Goal: Find specific page/section: Find specific page/section

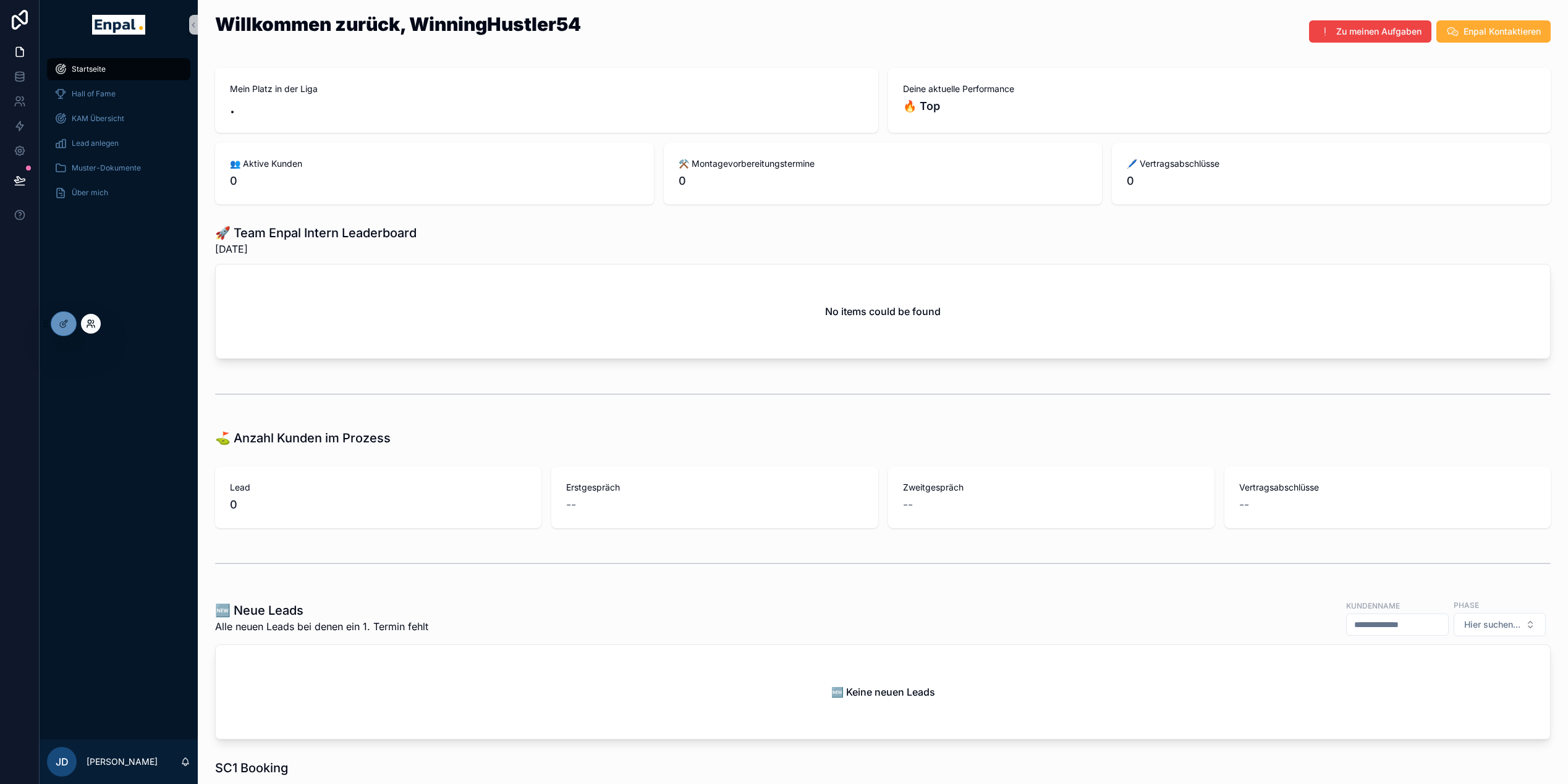
click at [92, 325] on icon at bounding box center [90, 323] width 10 height 10
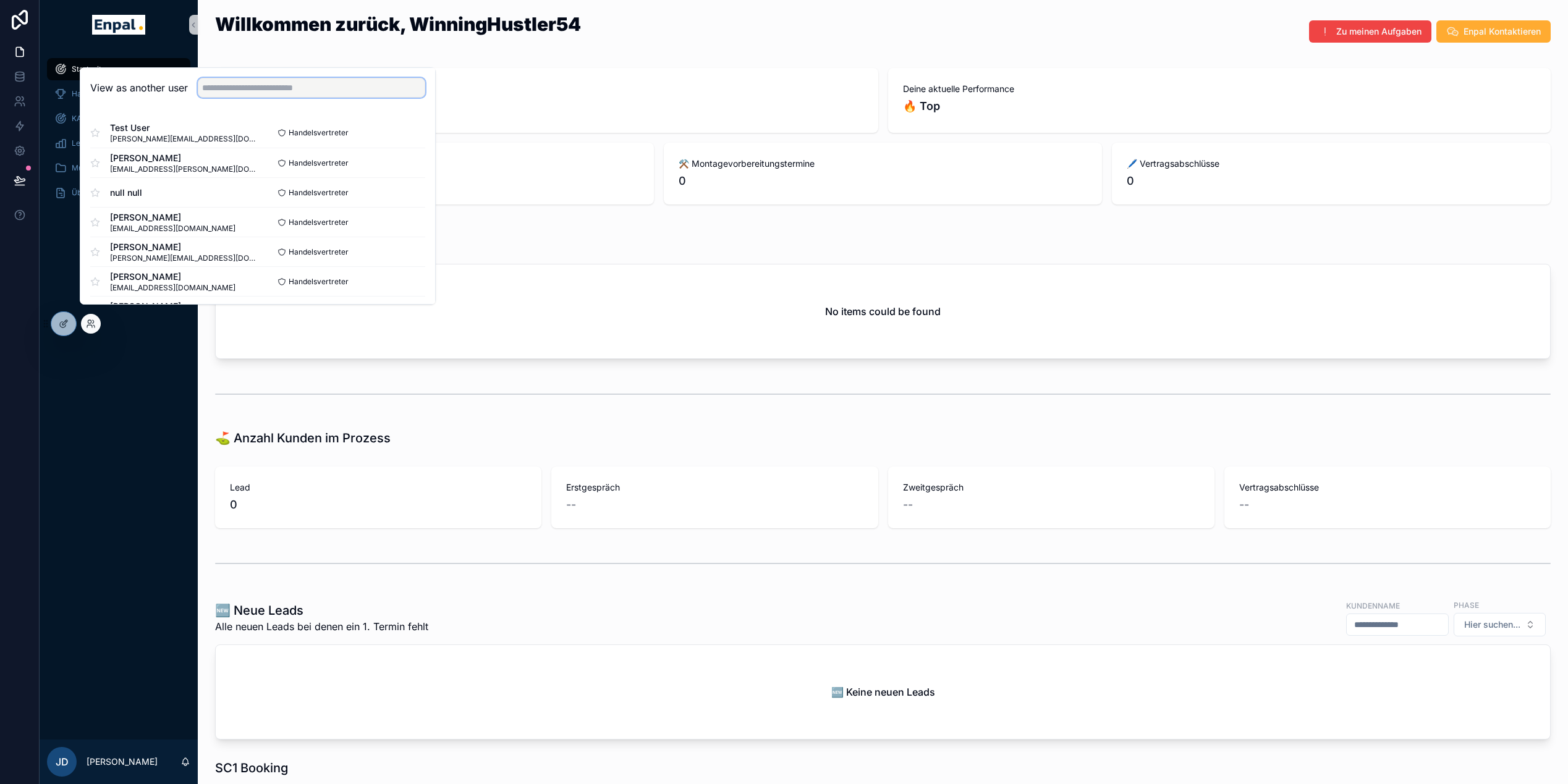
click at [299, 95] on input "text" at bounding box center [311, 88] width 227 height 20
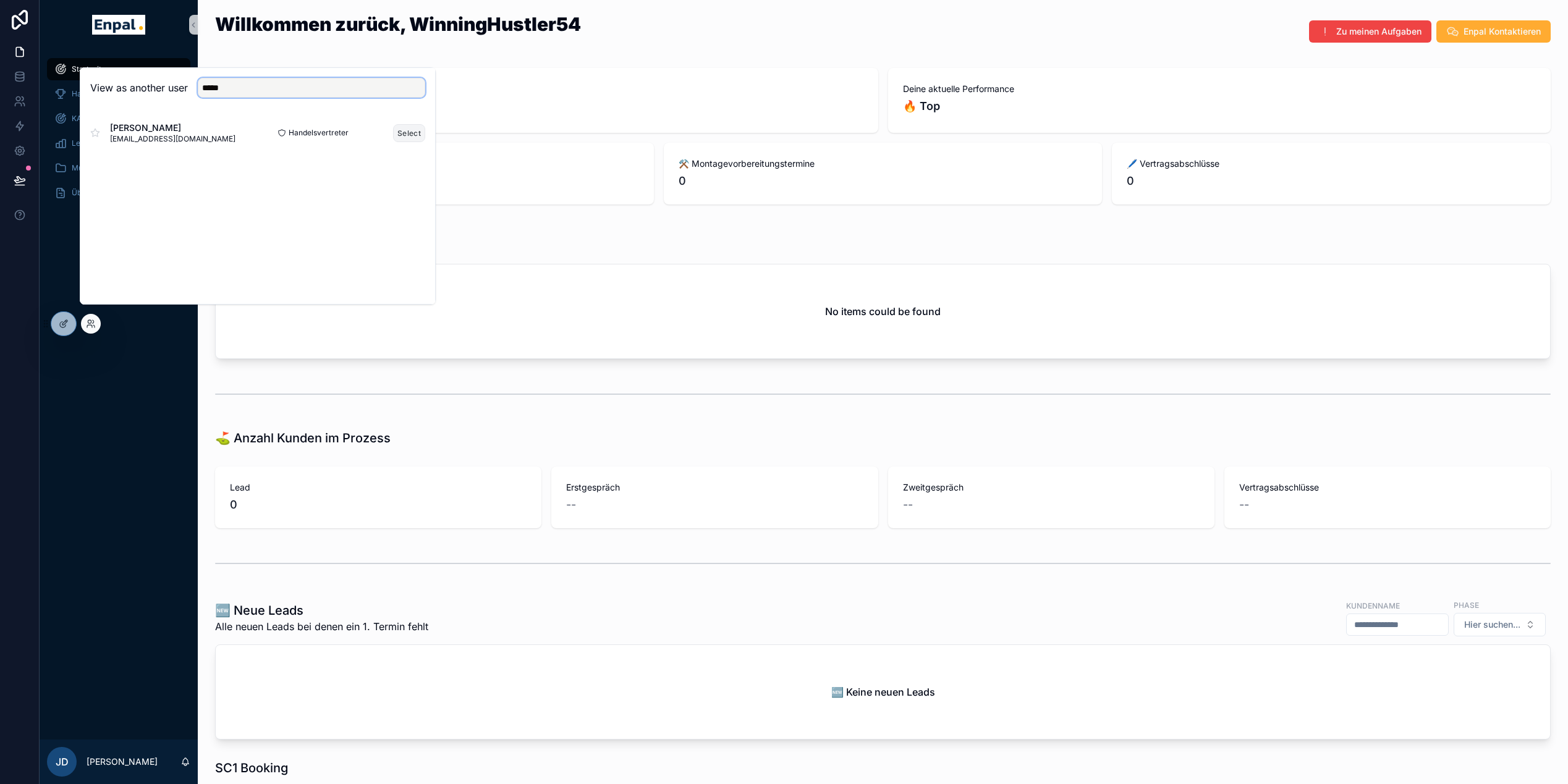
type input "*****"
click at [402, 142] on button "Select" at bounding box center [409, 133] width 32 height 18
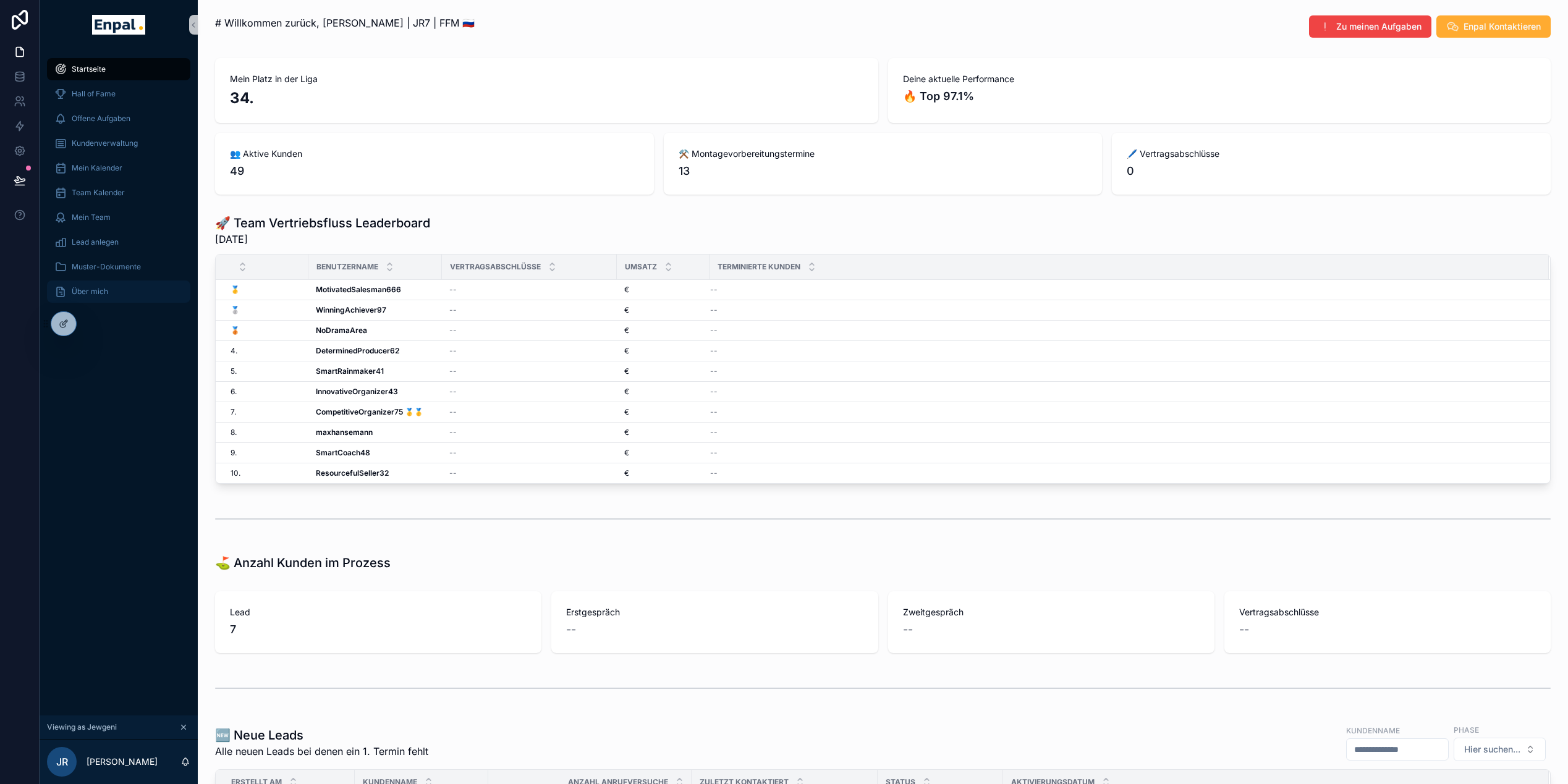
click at [96, 285] on div "Über mich" at bounding box center [119, 292] width 129 height 20
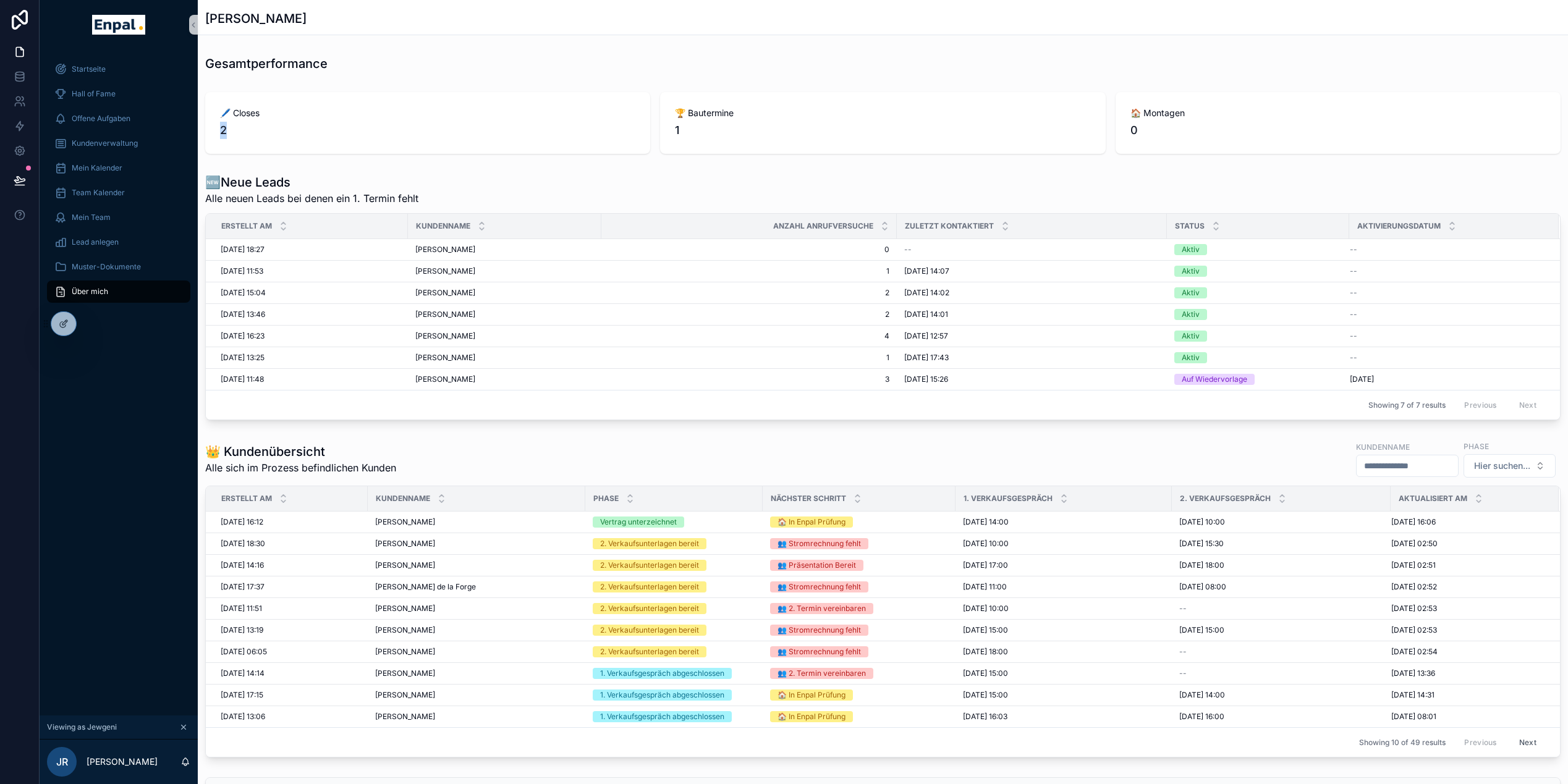
drag, startPoint x: 242, startPoint y: 134, endPoint x: 215, endPoint y: 127, distance: 27.9
click at [215, 127] on div "🖊️ Closes 2" at bounding box center [427, 123] width 445 height 62
drag, startPoint x: 215, startPoint y: 127, endPoint x: 206, endPoint y: 162, distance: 36.1
click at [206, 162] on div "Gesamtperformance 🖊️ Closes 2 🏆 Bautermine 1 🏠 Montagen 0 🆕Neue Leads Alle neue…" at bounding box center [883, 536] width 1370 height 973
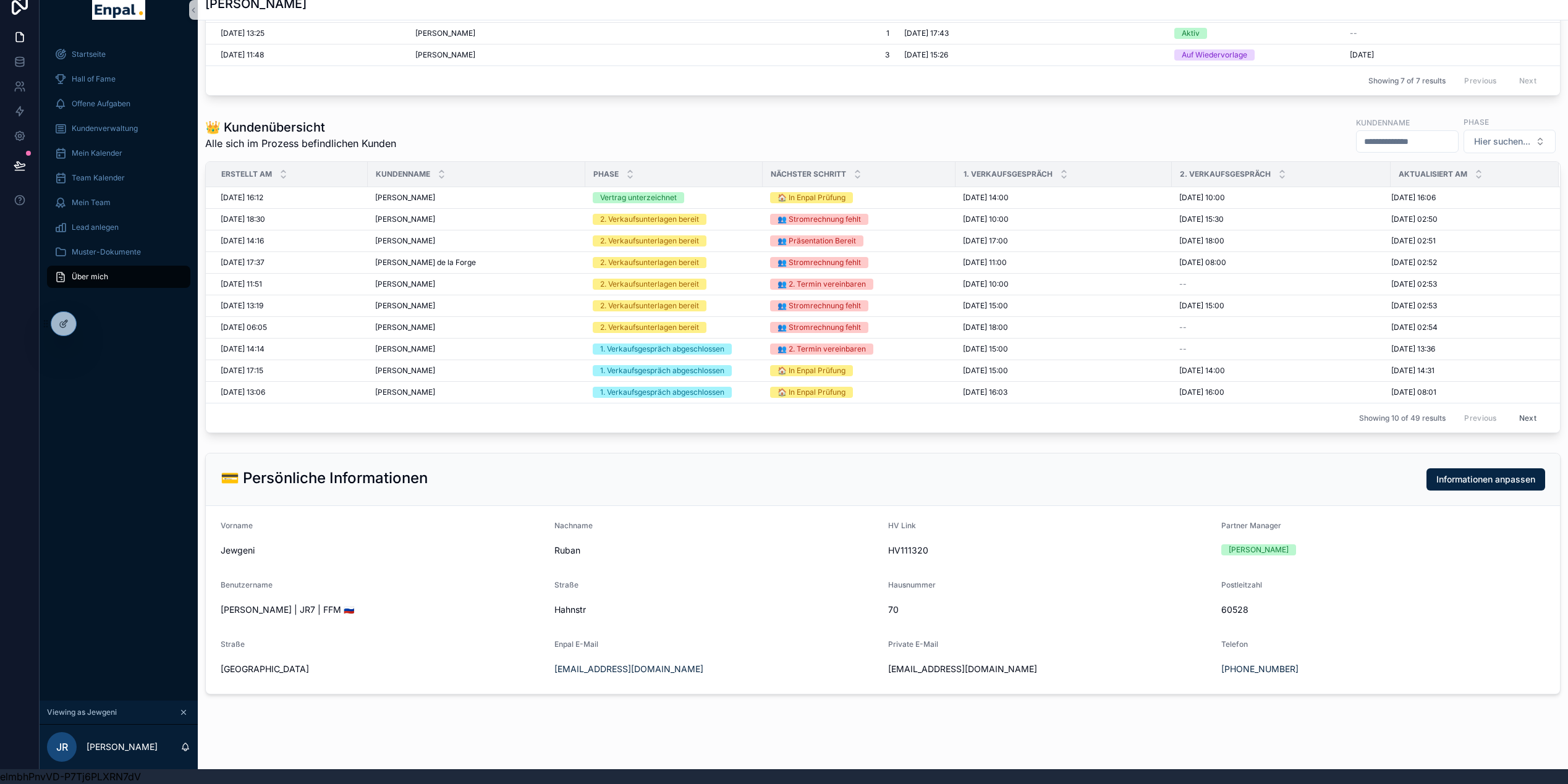
scroll to position [24, 0]
click at [118, 249] on div "Muster-Dokumente" at bounding box center [119, 252] width 129 height 20
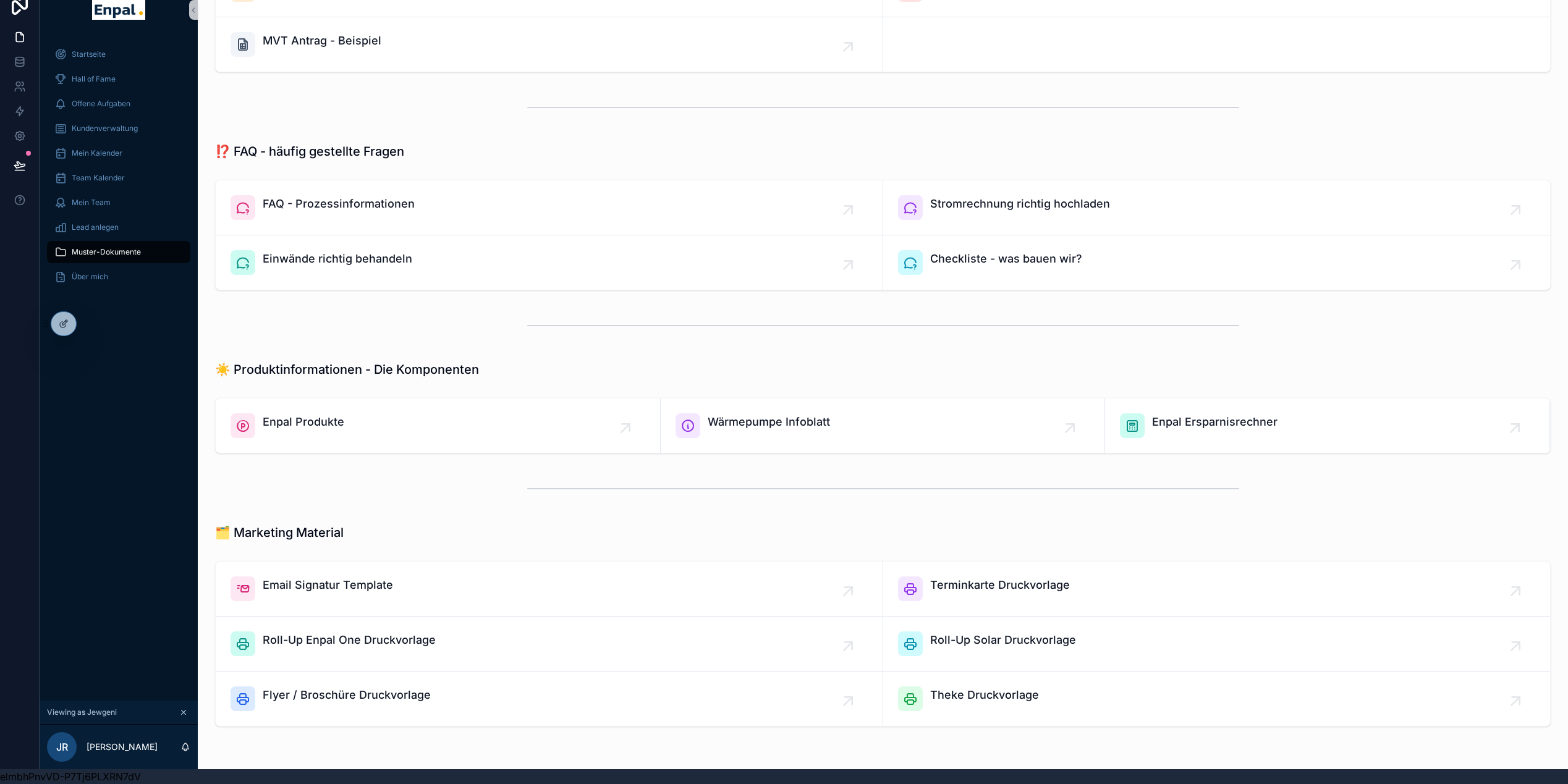
scroll to position [423, 0]
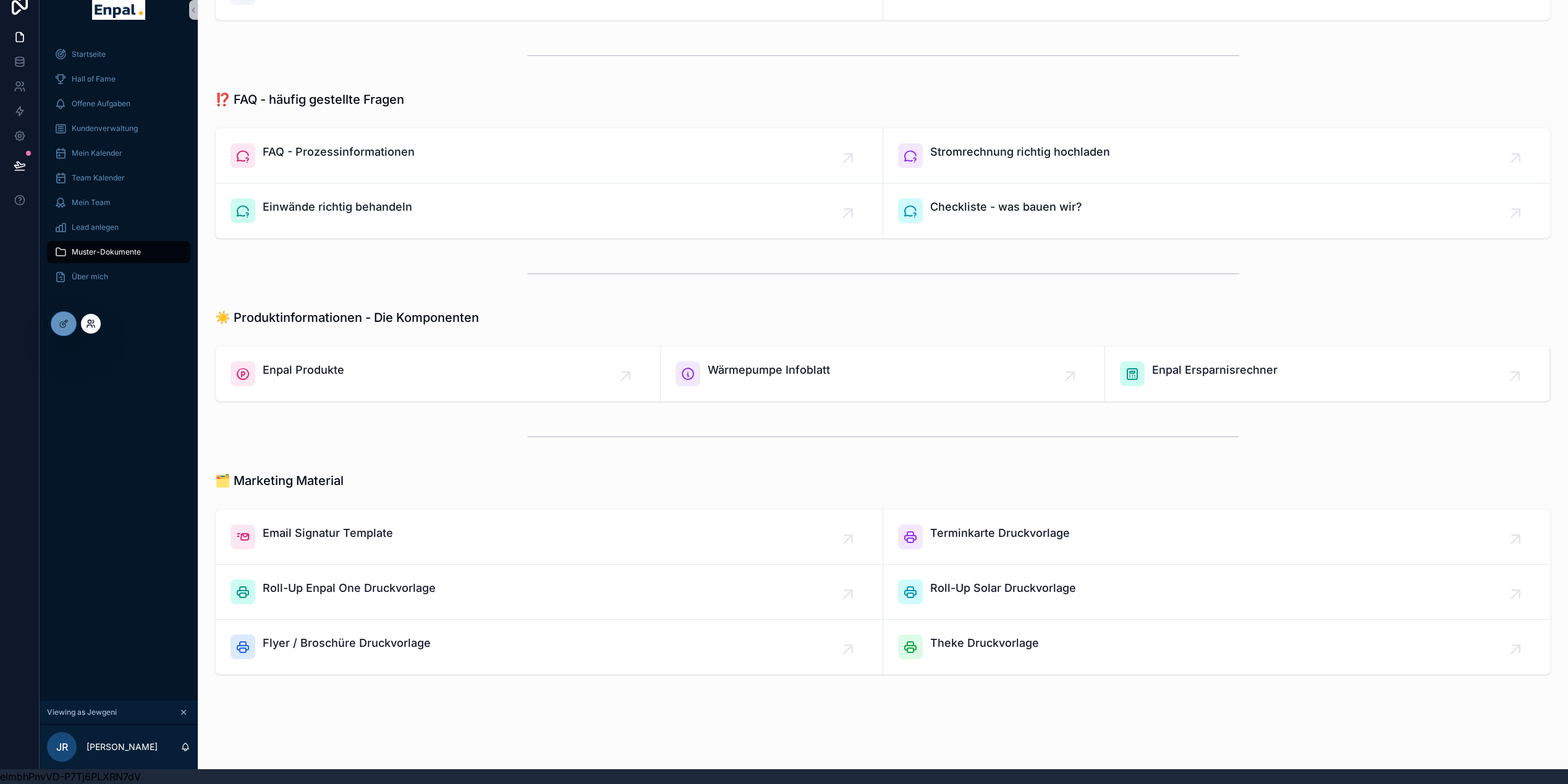
click at [89, 325] on icon at bounding box center [89, 326] width 5 height 2
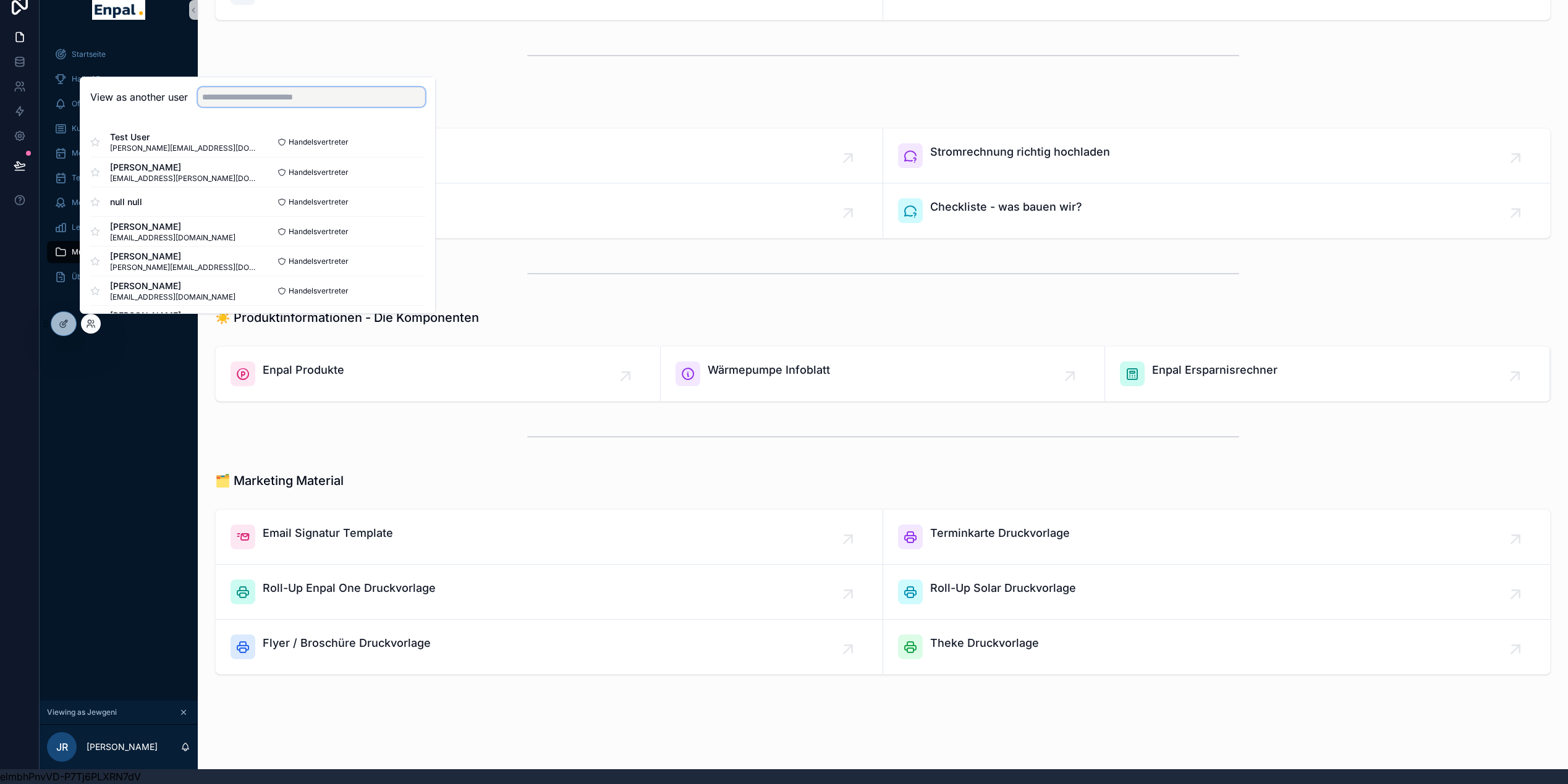
click at [263, 102] on input "text" at bounding box center [311, 97] width 227 height 20
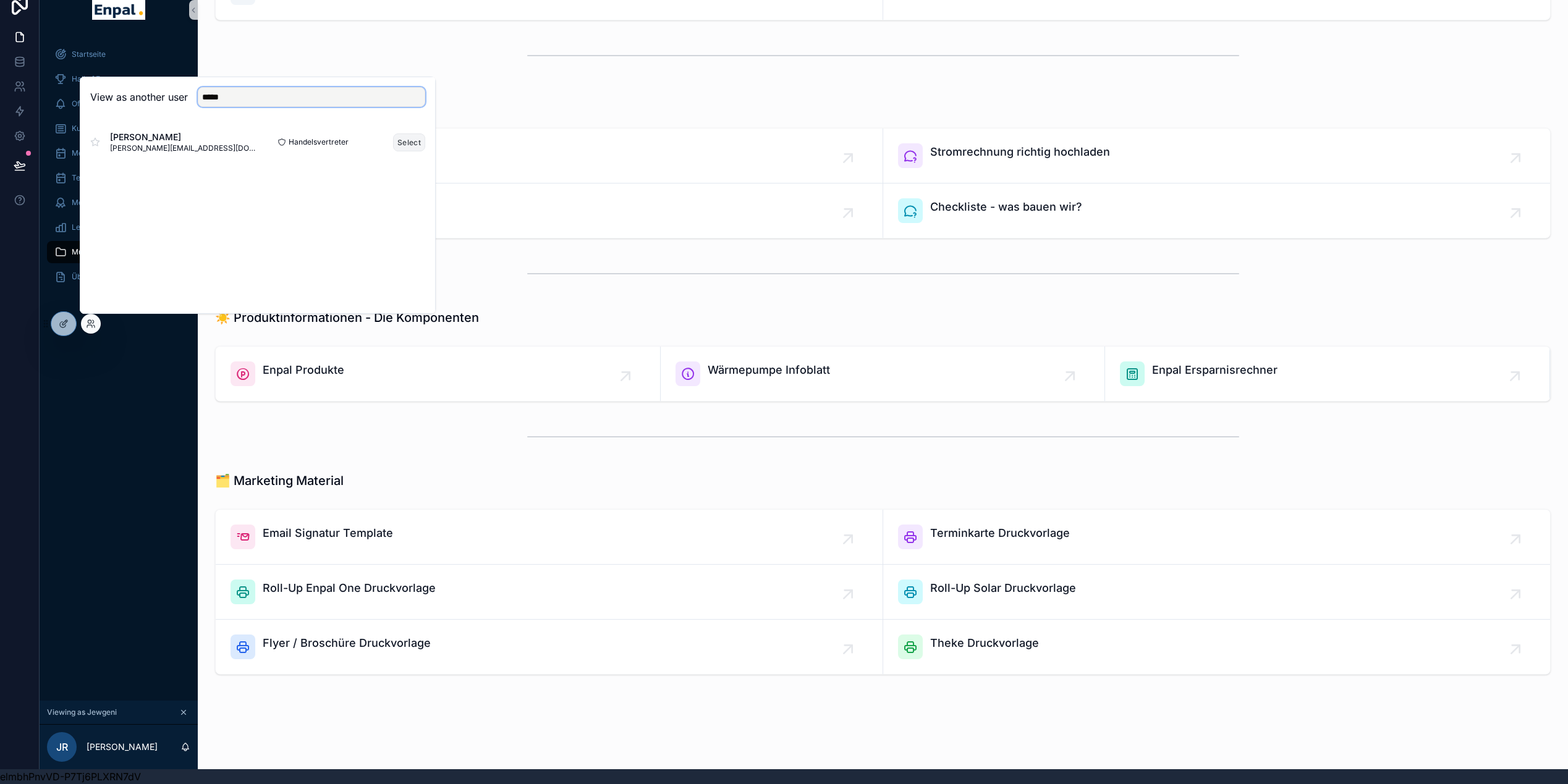
type input "*****"
click at [398, 136] on button "Select" at bounding box center [409, 142] width 32 height 18
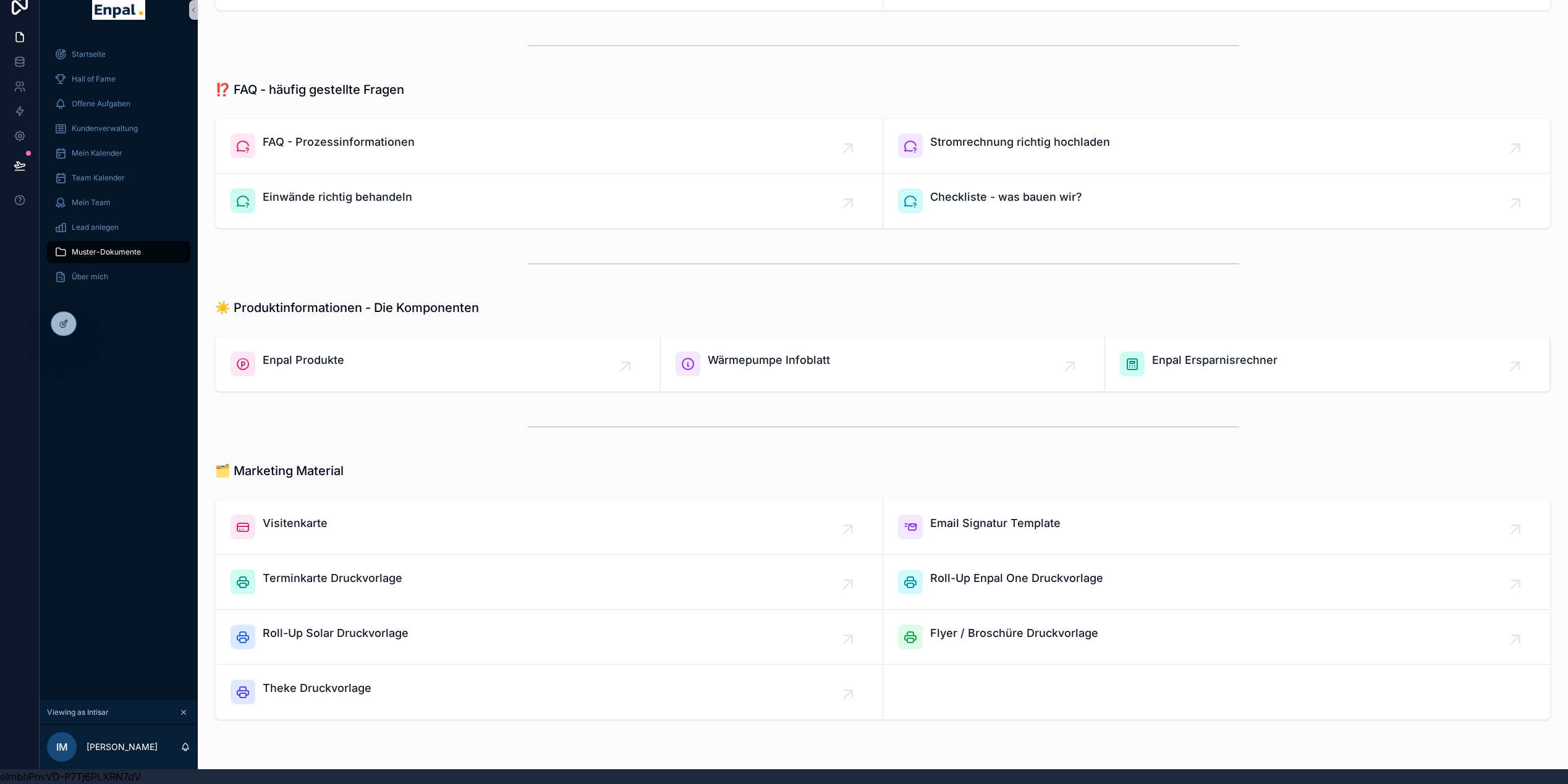
scroll to position [477, 0]
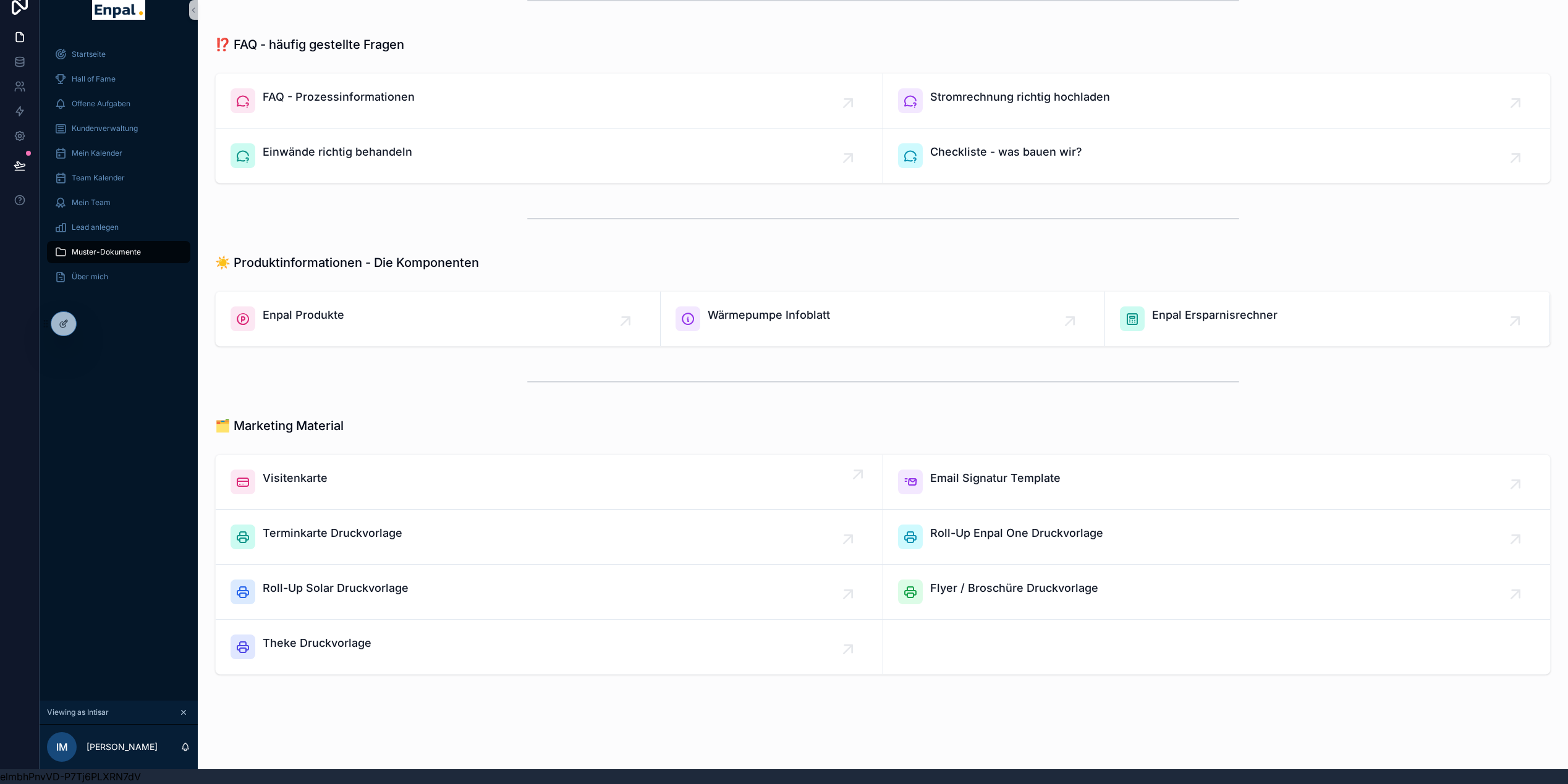
click at [276, 470] on span "Visitenkarte" at bounding box center [296, 478] width 65 height 17
